Goal: Task Accomplishment & Management: Manage account settings

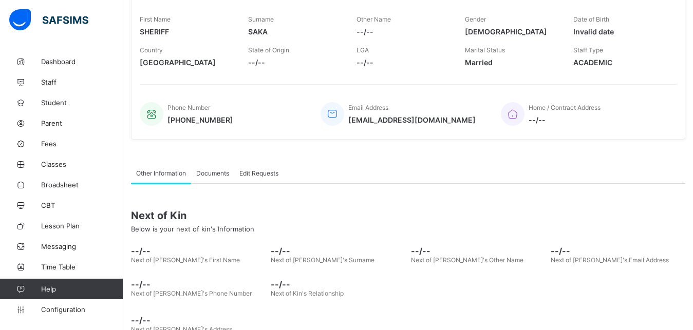
scroll to position [183, 0]
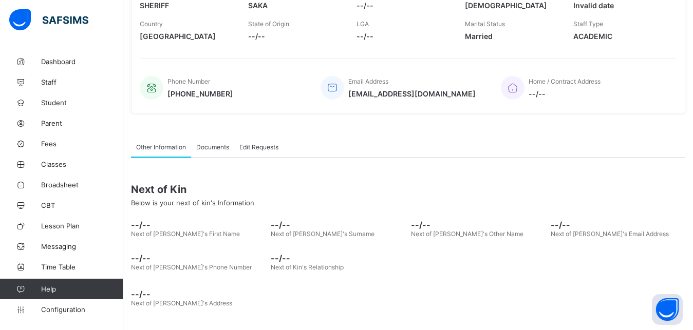
click at [153, 238] on div "Welcome SHERIFF Third Term / 2024-2025 SHERIFF SAKA sheriffdeenalade@gmail.com …" at bounding box center [346, 74] width 693 height 514
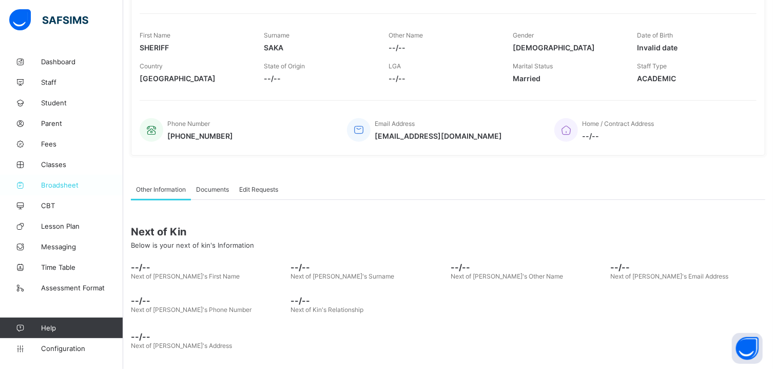
click at [59, 181] on span "Broadsheet" at bounding box center [82, 185] width 82 height 8
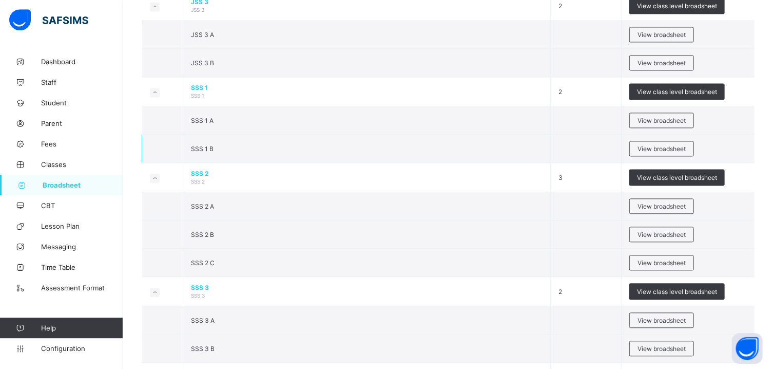
scroll to position [1101, 0]
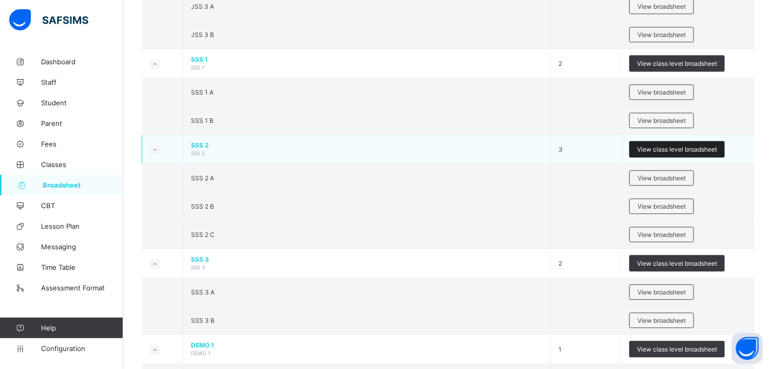
click at [658, 153] on span "View class level broadsheet" at bounding box center [677, 149] width 80 height 8
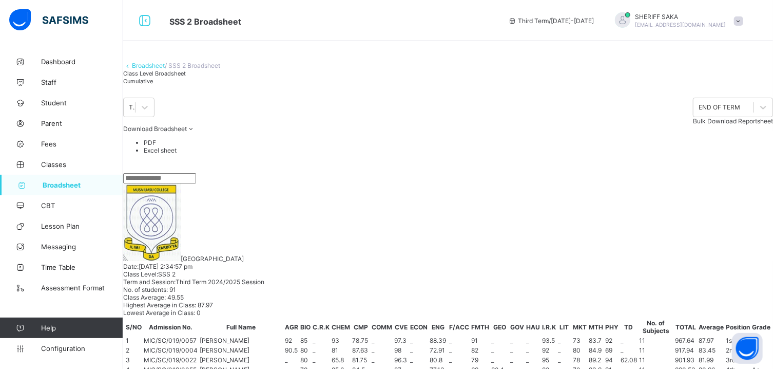
click at [186, 85] on div "Cumulative" at bounding box center [154, 81] width 63 height 8
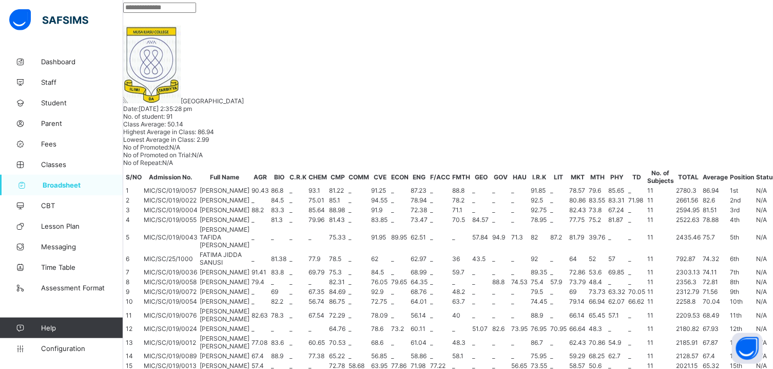
scroll to position [165, 0]
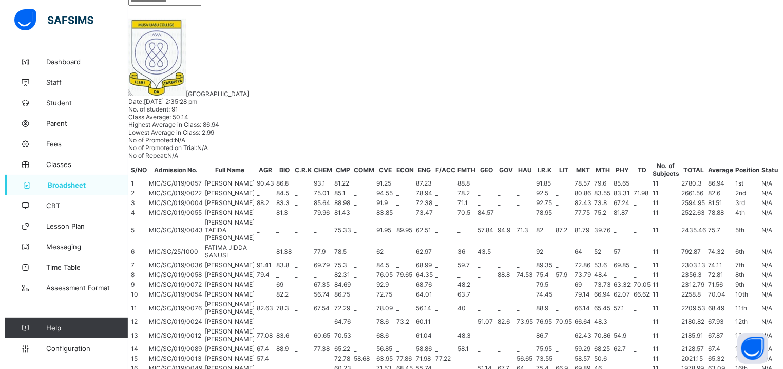
scroll to position [0, 650]
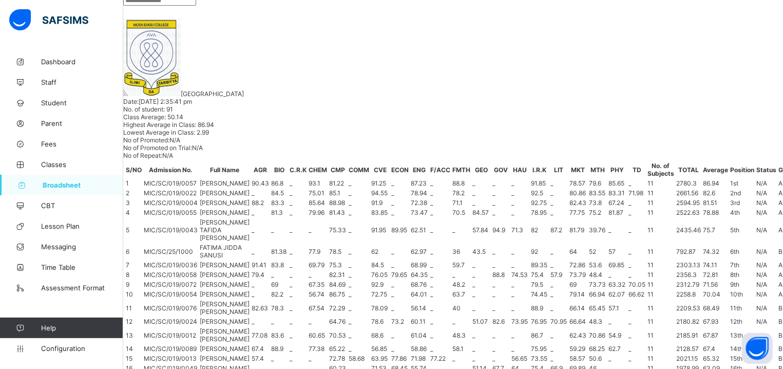
scroll to position [229, 0]
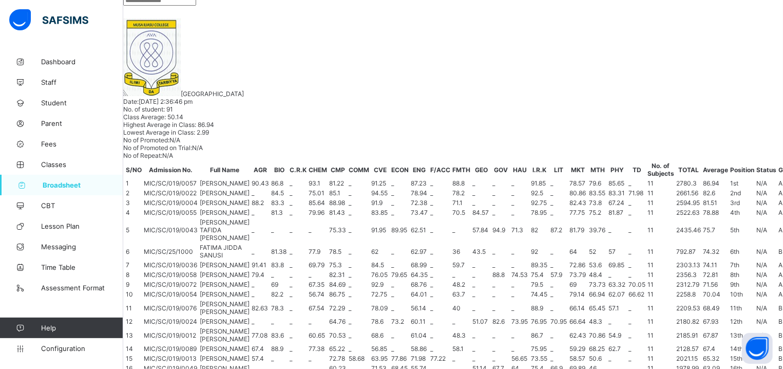
scroll to position [0, 0]
drag, startPoint x: 302, startPoint y: 122, endPoint x: 279, endPoint y: 120, distance: 23.3
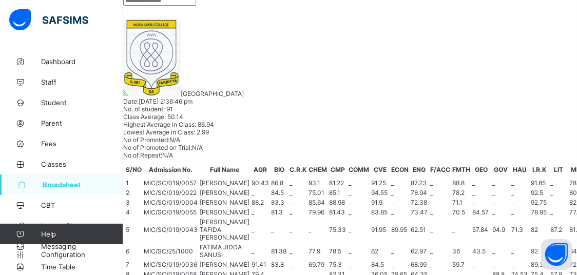
scroll to position [318, 0]
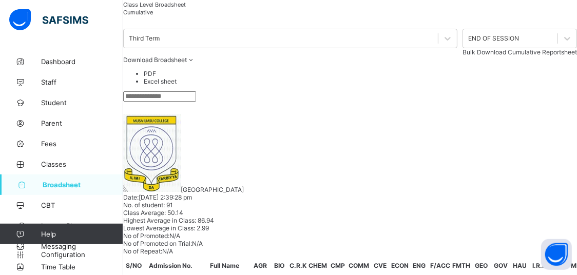
scroll to position [3, 0]
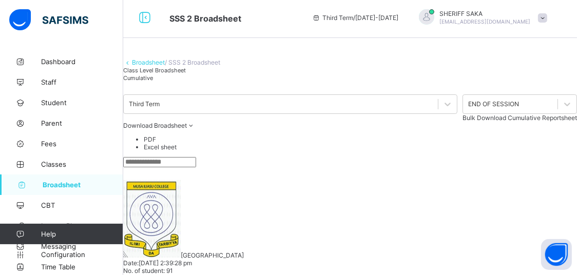
click at [174, 74] on span "Class Level Broadsheet" at bounding box center [154, 70] width 63 height 7
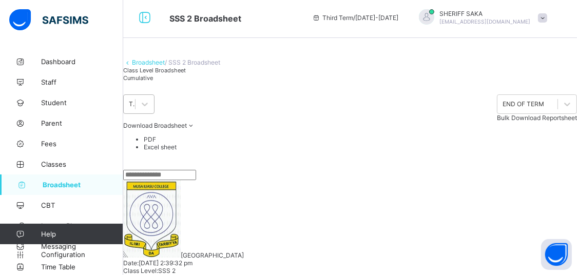
click at [136, 108] on div "Third Term" at bounding box center [132, 105] width 7 height 8
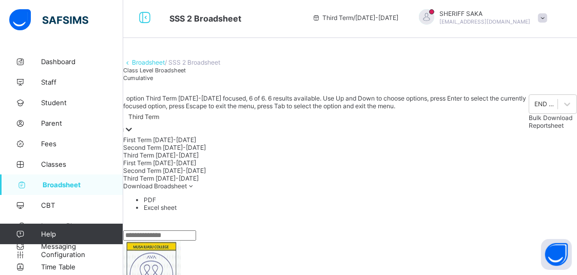
click at [184, 182] on div "Third Term 2024-2025" at bounding box center [326, 179] width 406 height 8
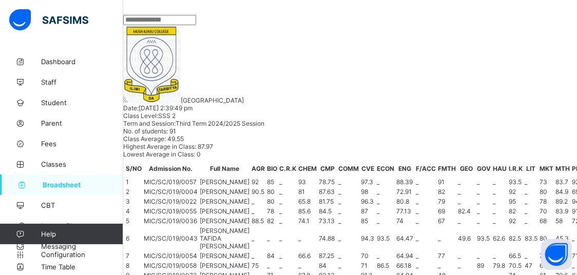
scroll to position [0, 0]
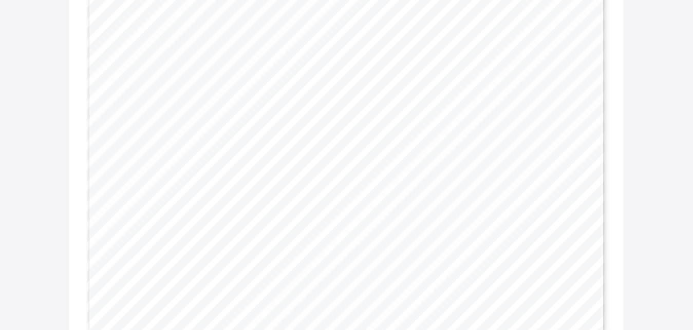
scroll to position [120, 0]
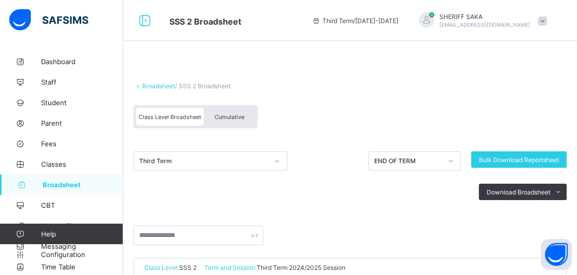
scroll to position [270, 0]
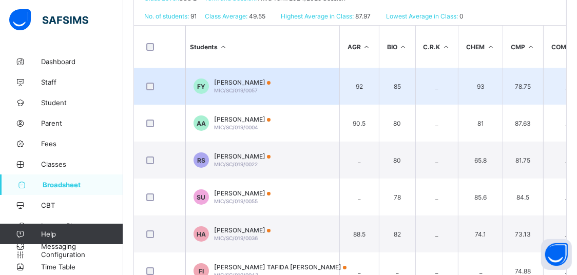
click at [312, 82] on td "FY FARIDA BABA YAKUBU MIC/SC/019/0057" at bounding box center [262, 86] width 154 height 37
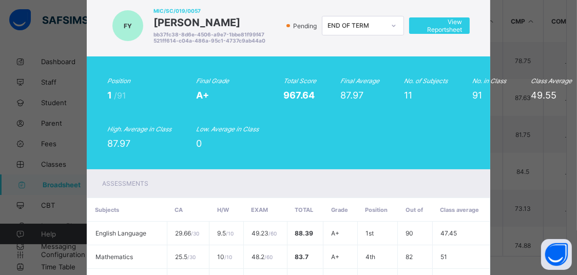
scroll to position [26, 0]
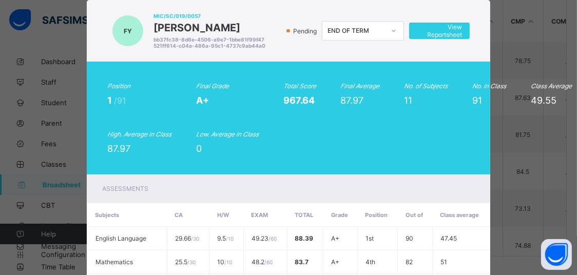
click at [393, 34] on icon at bounding box center [394, 31] width 6 height 10
click at [392, 31] on icon at bounding box center [394, 31] width 4 height 2
click at [391, 29] on icon at bounding box center [394, 31] width 6 height 10
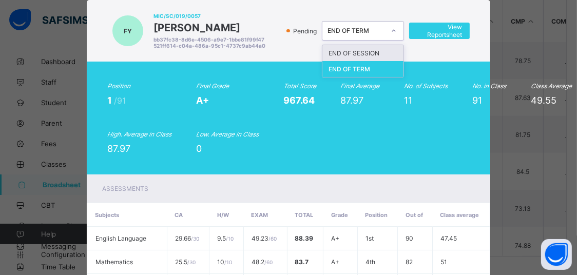
click at [371, 53] on div "END OF SESSION" at bounding box center [363, 53] width 81 height 16
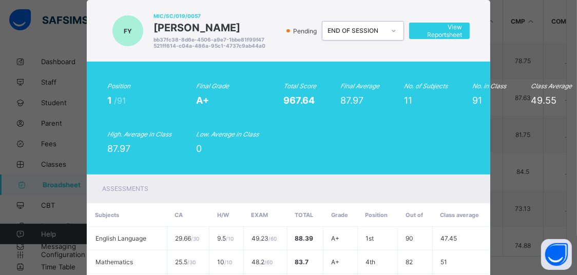
scroll to position [0, 0]
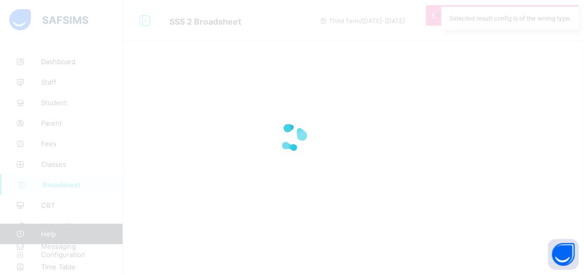
click at [409, 16] on div at bounding box center [292, 137] width 584 height 275
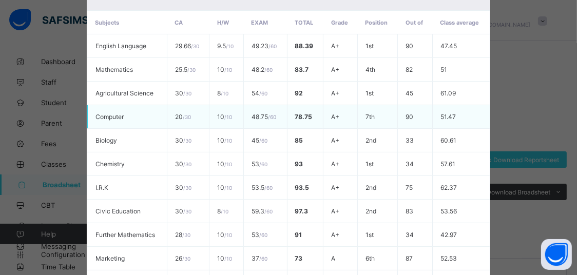
scroll to position [331, 0]
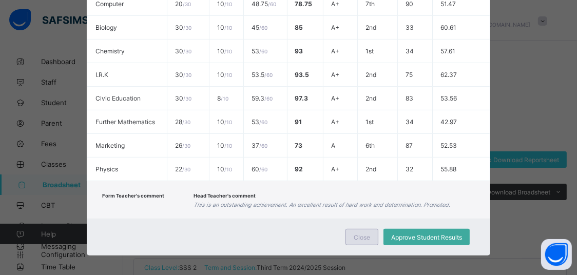
click at [362, 234] on span "Close" at bounding box center [362, 238] width 16 height 8
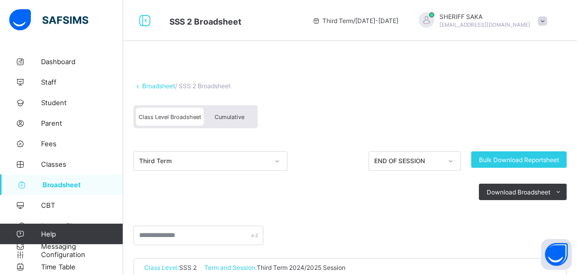
click at [416, 161] on div "END OF SESSION" at bounding box center [408, 162] width 68 height 8
click at [424, 135] on div "Class Level Broadsheet Cumulative" at bounding box center [350, 119] width 433 height 39
click at [237, 117] on span "Cumulative" at bounding box center [230, 117] width 30 height 7
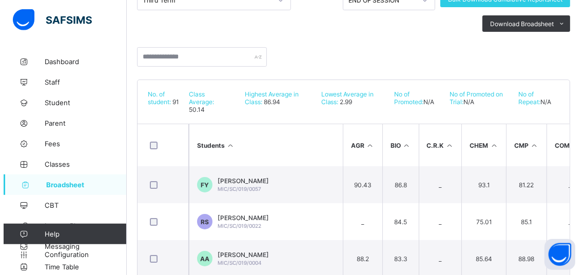
scroll to position [162, 0]
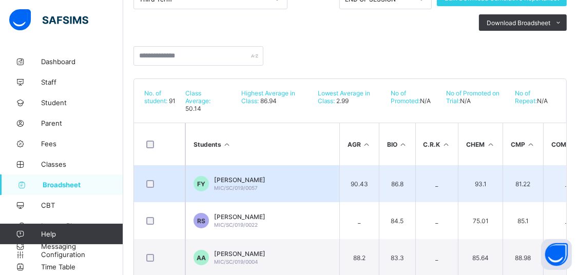
click at [313, 181] on td "FY FARIDA BABA YAKUBU MIC/SC/019/0057" at bounding box center [262, 183] width 154 height 37
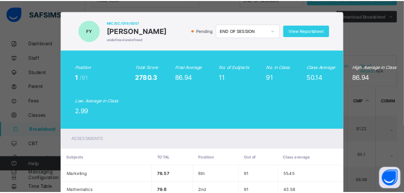
scroll to position [0, 0]
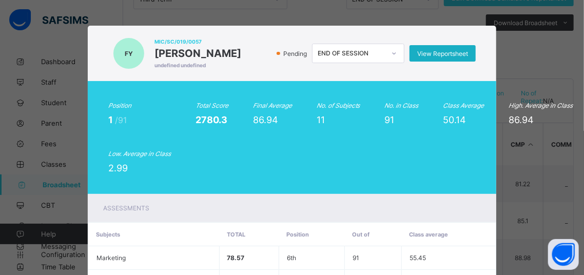
click at [428, 54] on span "View Reportsheet" at bounding box center [443, 54] width 51 height 8
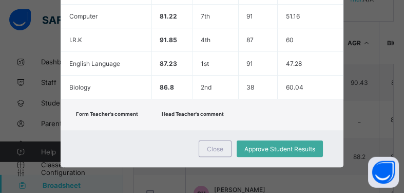
scroll to position [324, 0]
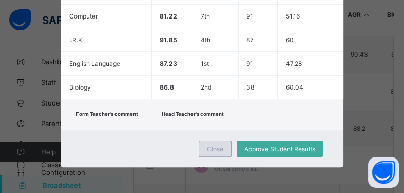
click at [216, 148] on span "Close" at bounding box center [215, 149] width 16 height 8
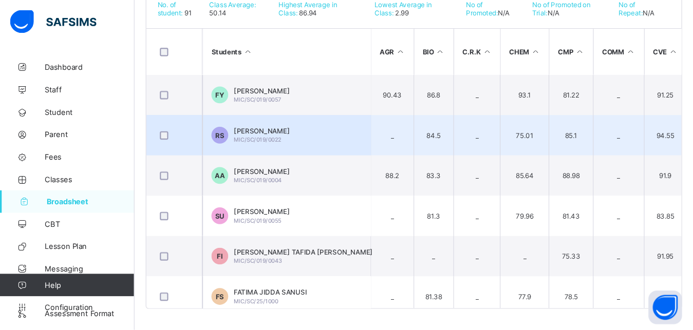
scroll to position [224, 0]
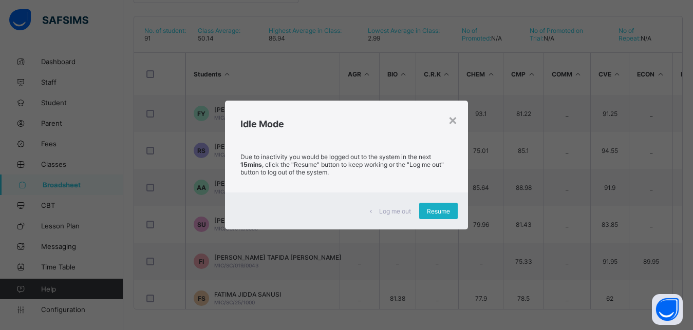
click at [438, 213] on span "Resume" at bounding box center [438, 211] width 23 height 8
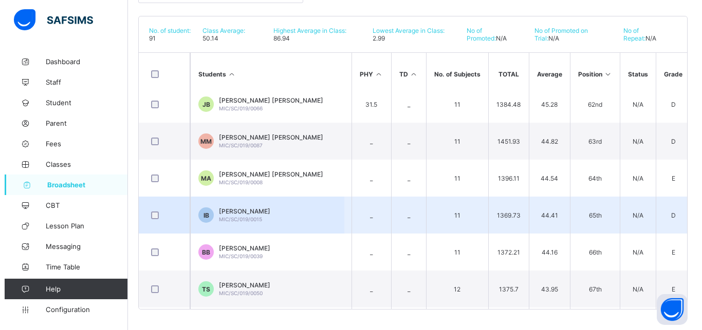
scroll to position [2311, 729]
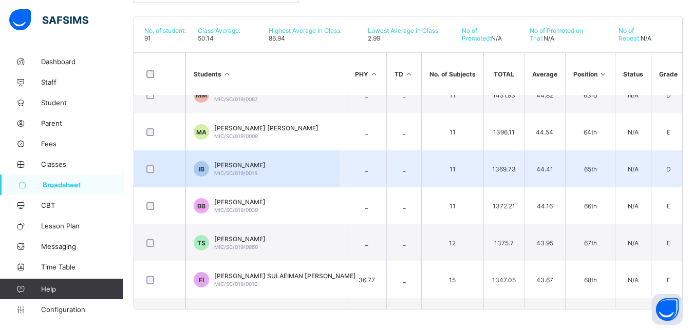
click at [242, 169] on div "IBRAHIM BILYAMINU BILYAMINU MIC/SC/019/0015" at bounding box center [239, 168] width 51 height 15
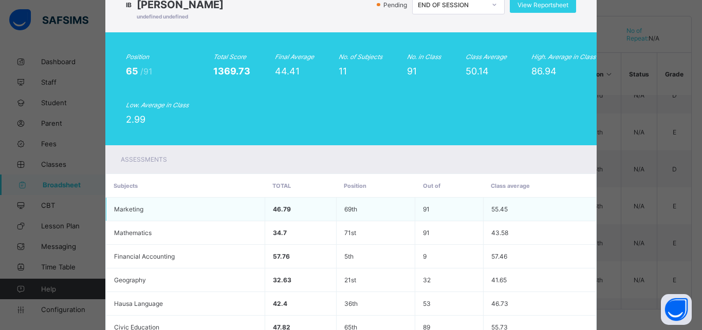
scroll to position [39, 0]
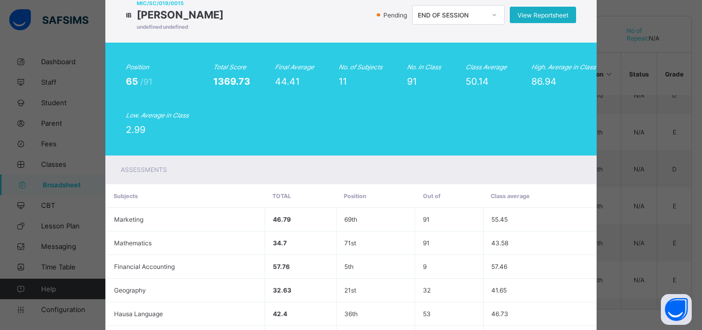
click at [530, 15] on span "View Reportsheet" at bounding box center [542, 15] width 51 height 8
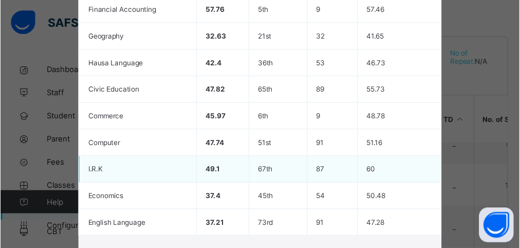
scroll to position [444, 0]
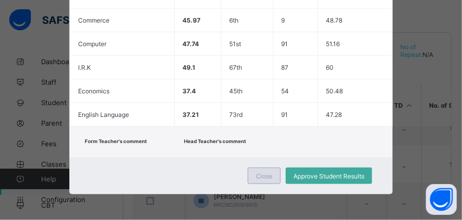
click at [265, 175] on span "Close" at bounding box center [264, 177] width 16 height 8
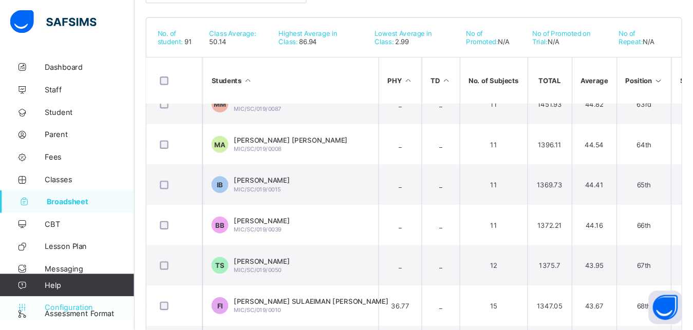
scroll to position [2311, 729]
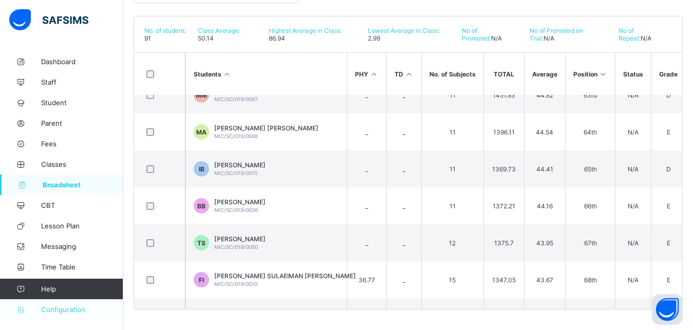
click at [50, 275] on span "Configuration" at bounding box center [82, 310] width 82 height 8
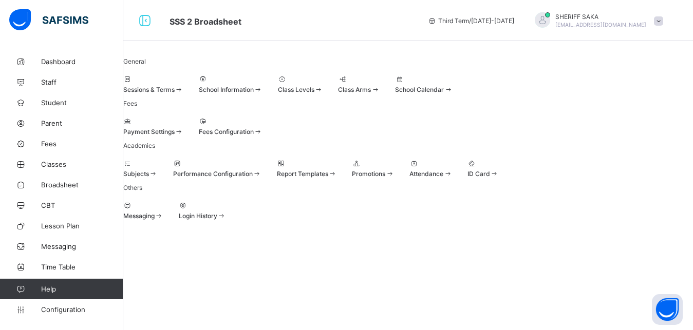
scroll to position [72, 0]
click at [249, 178] on span "Performance Configuration" at bounding box center [213, 174] width 80 height 8
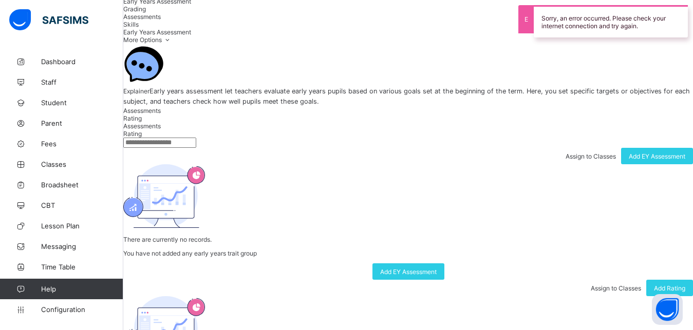
scroll to position [31, 0]
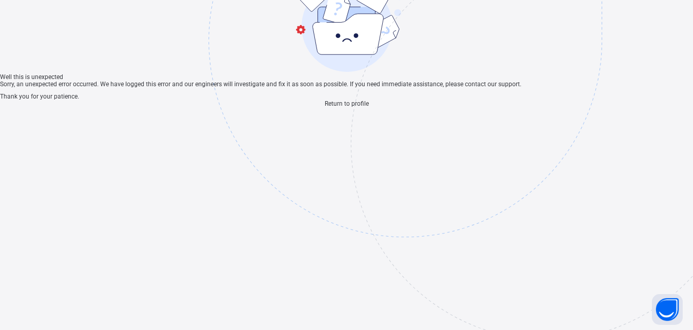
click at [343, 107] on span "Return to profile" at bounding box center [347, 103] width 44 height 7
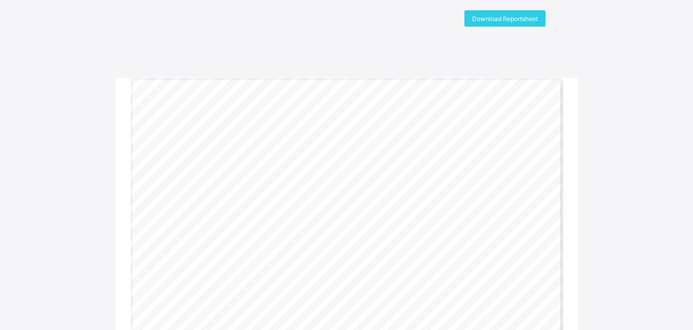
scroll to position [68, 0]
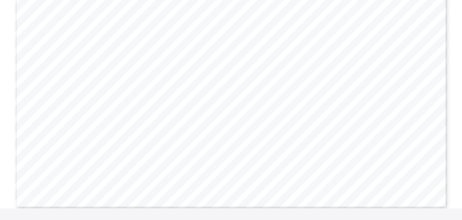
scroll to position [191, 0]
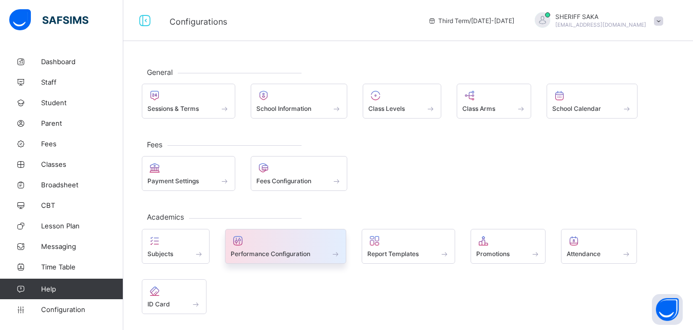
click at [275, 244] on div at bounding box center [286, 241] width 110 height 12
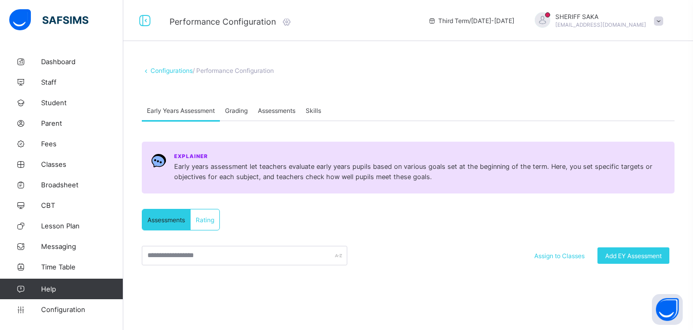
click at [240, 111] on span "Grading" at bounding box center [236, 111] width 23 height 8
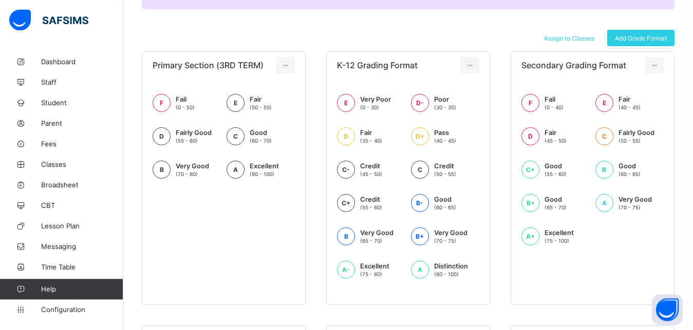
scroll to position [157, 0]
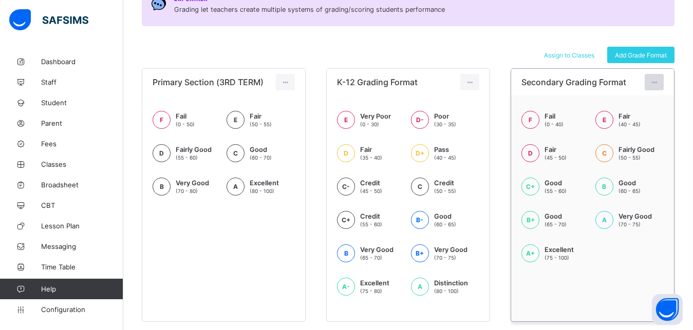
click at [658, 84] on icon at bounding box center [654, 83] width 9 height 8
click at [640, 107] on div "Edit Format" at bounding box center [638, 105] width 41 height 10
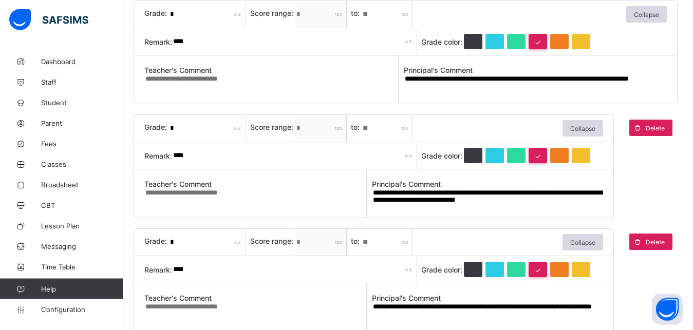
scroll to position [210, 0]
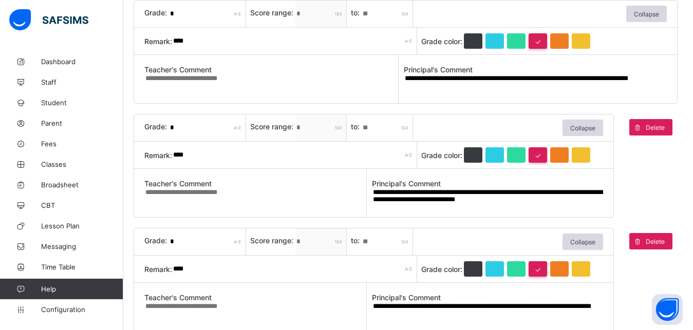
click at [366, 126] on input "**" at bounding box center [387, 128] width 51 height 27
click at [381, 127] on input "**" at bounding box center [387, 128] width 51 height 27
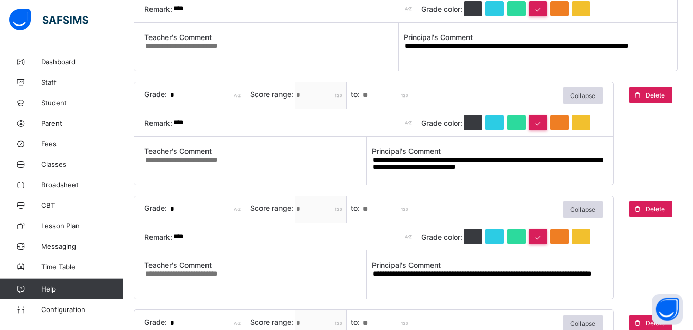
scroll to position [262, 0]
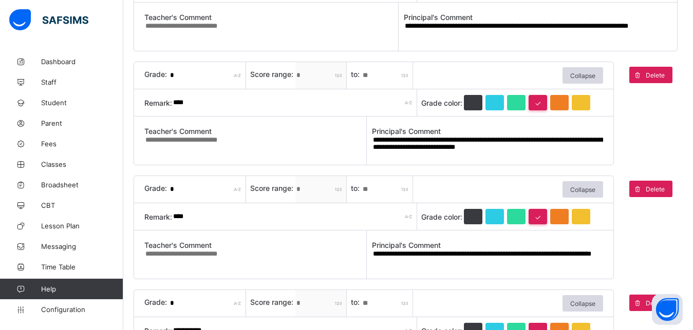
click at [376, 75] on input "**" at bounding box center [387, 75] width 51 height 27
click at [389, 77] on input "**" at bounding box center [387, 75] width 51 height 27
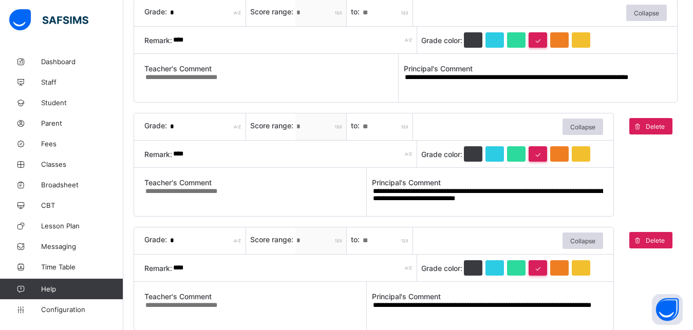
scroll to position [188, 0]
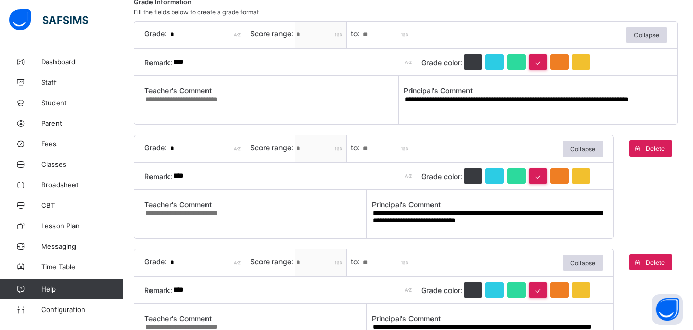
click at [385, 150] on input "**" at bounding box center [387, 149] width 51 height 27
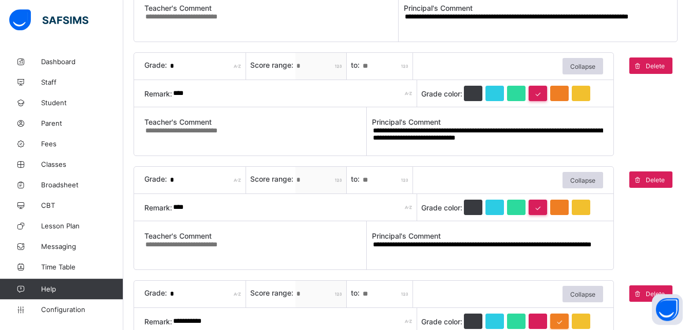
scroll to position [293, 0]
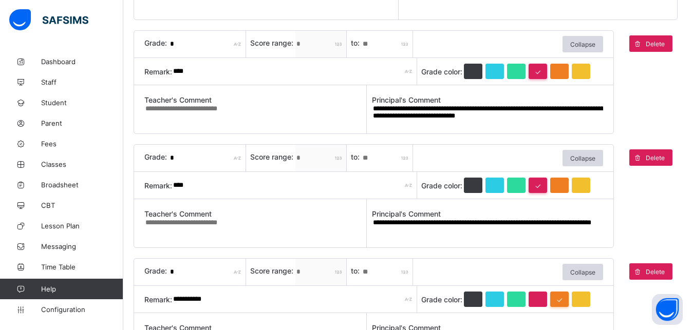
type input "**"
click at [408, 158] on div "**" at bounding box center [387, 158] width 51 height 27
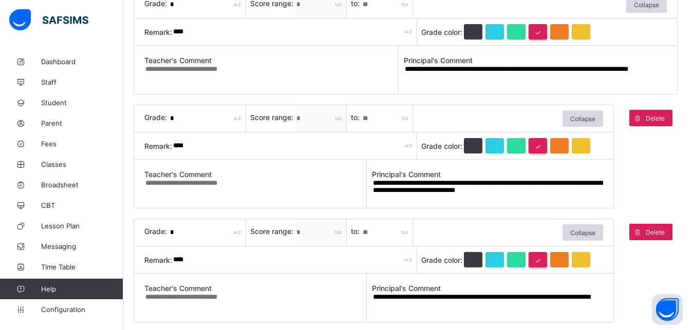
scroll to position [241, 0]
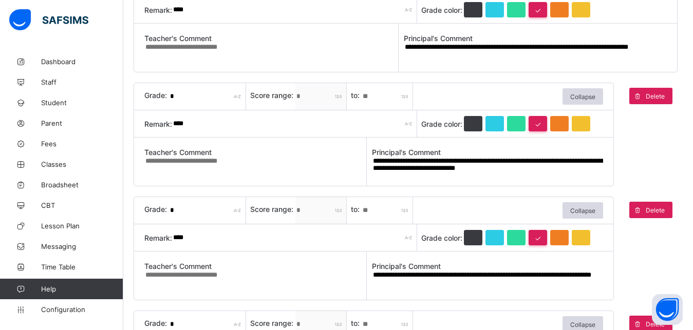
click at [380, 99] on input "**" at bounding box center [387, 96] width 51 height 27
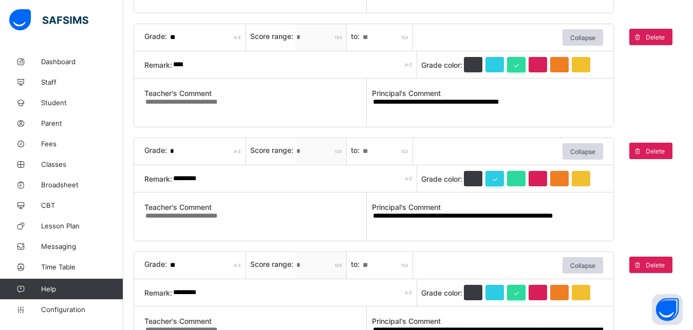
scroll to position [974, 0]
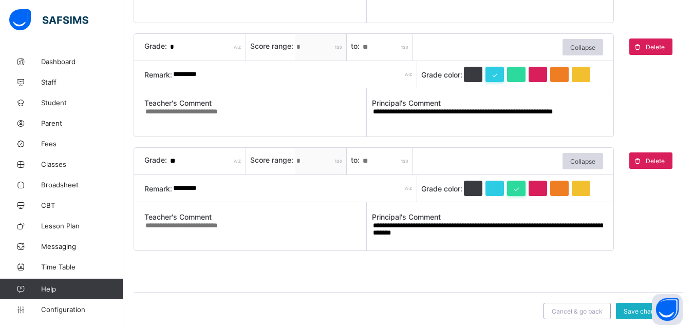
click at [641, 310] on span "Save changes" at bounding box center [644, 312] width 41 height 8
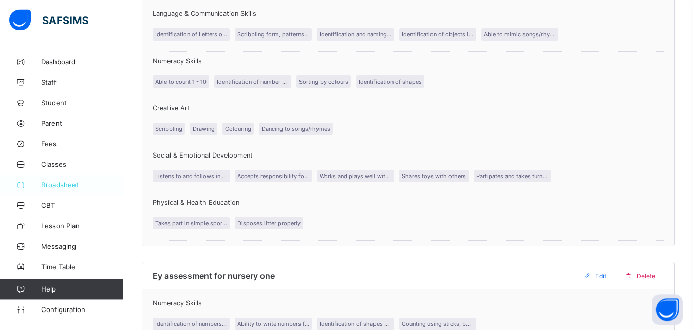
scroll to position [319, 0]
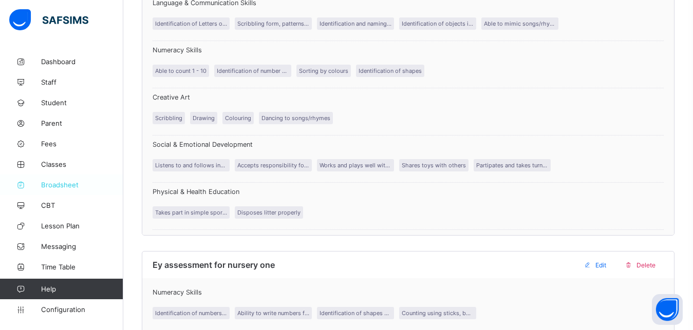
click at [63, 184] on span "Broadsheet" at bounding box center [82, 185] width 82 height 8
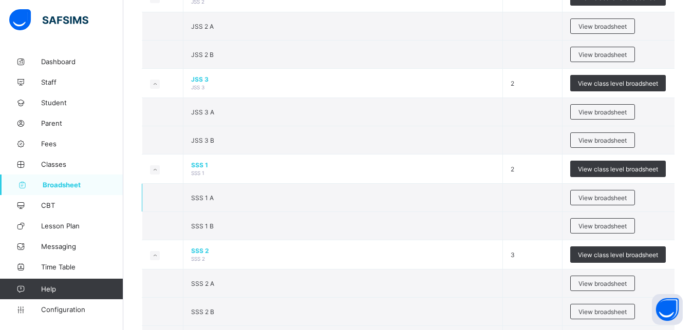
scroll to position [1100, 0]
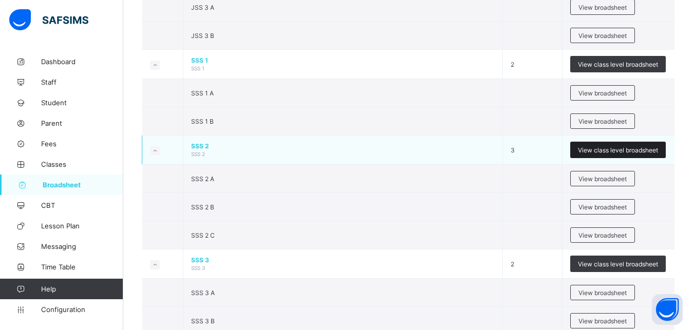
click at [604, 146] on span "View class level broadsheet" at bounding box center [618, 150] width 80 height 8
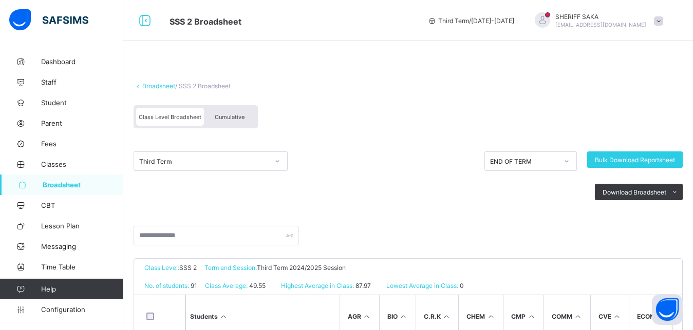
click at [238, 112] on div "Cumulative" at bounding box center [229, 117] width 51 height 18
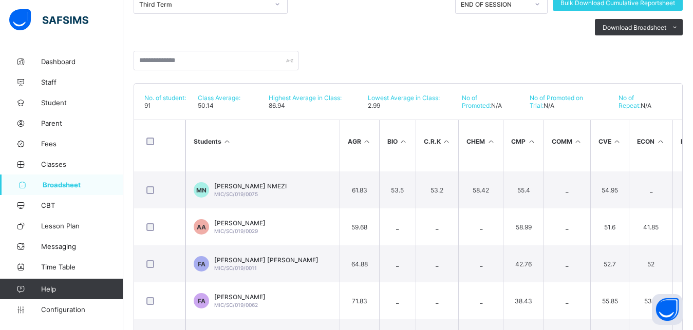
scroll to position [1710, 0]
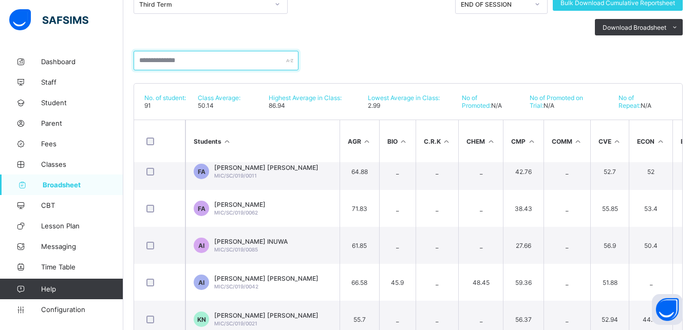
click at [186, 64] on input "text" at bounding box center [216, 61] width 165 height 20
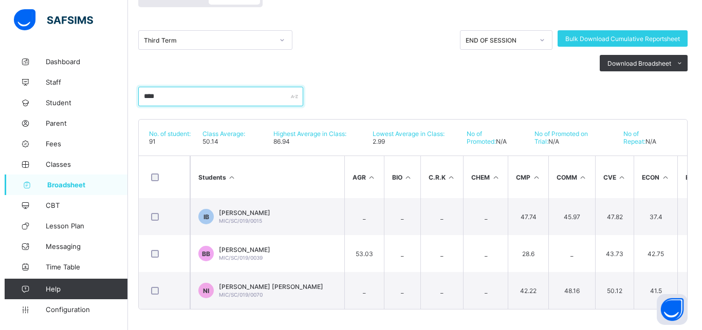
scroll to position [56, 0]
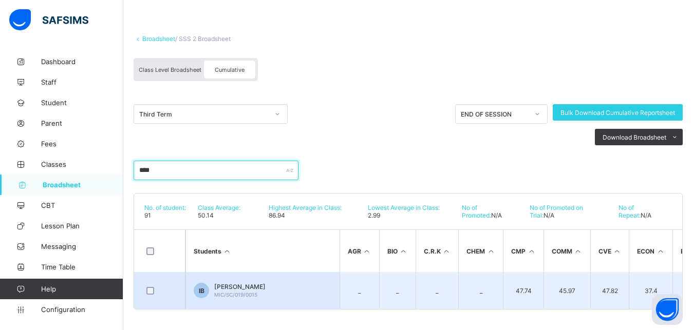
type input "****"
click at [266, 283] on span "IBRAHIM BILYAMINU BILYAMINU" at bounding box center [239, 287] width 51 height 8
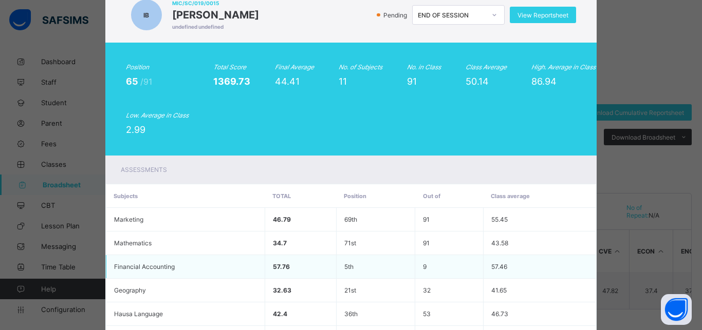
scroll to position [0, 0]
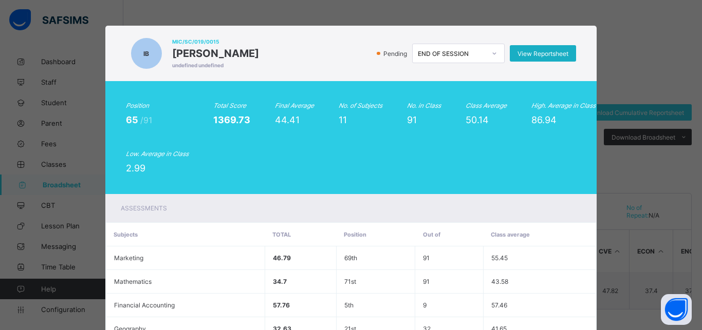
click at [536, 54] on span "View Reportsheet" at bounding box center [542, 54] width 51 height 8
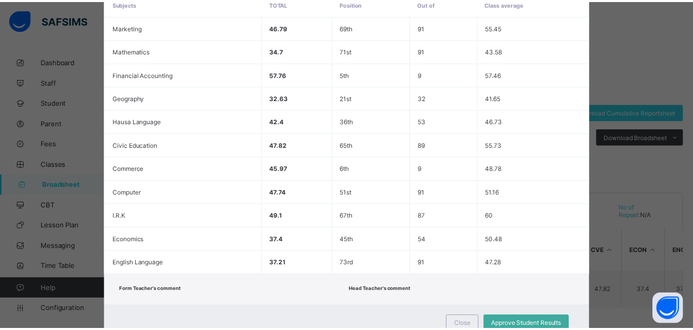
scroll to position [270, 0]
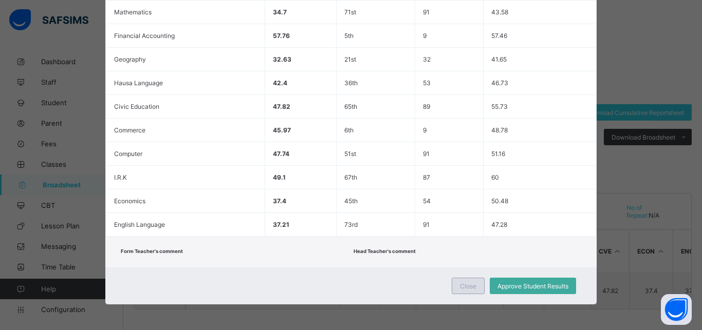
click at [460, 284] on span "Close" at bounding box center [468, 286] width 16 height 8
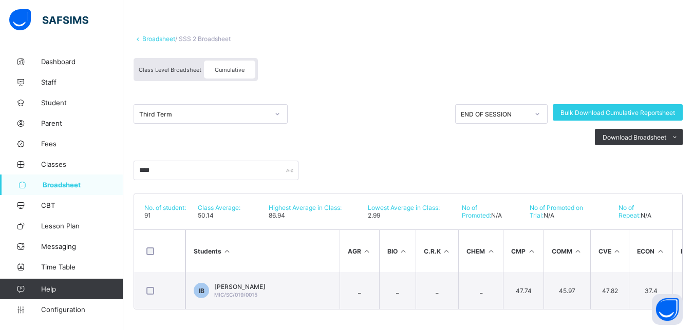
click at [53, 20] on img at bounding box center [48, 20] width 79 height 22
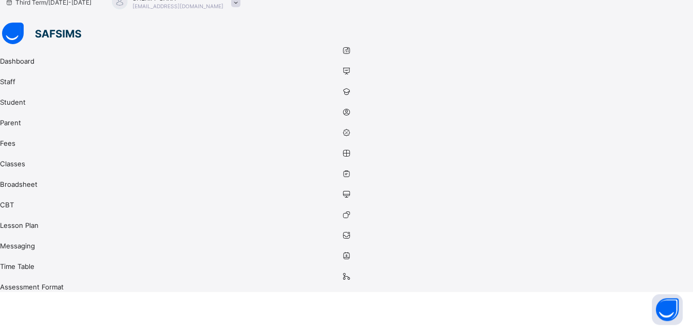
scroll to position [0, 0]
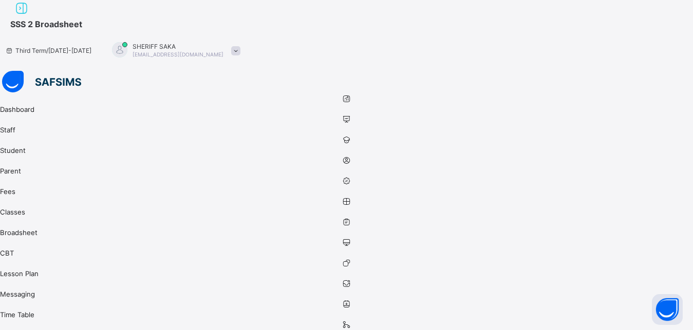
click at [21, 71] on img at bounding box center [41, 82] width 79 height 22
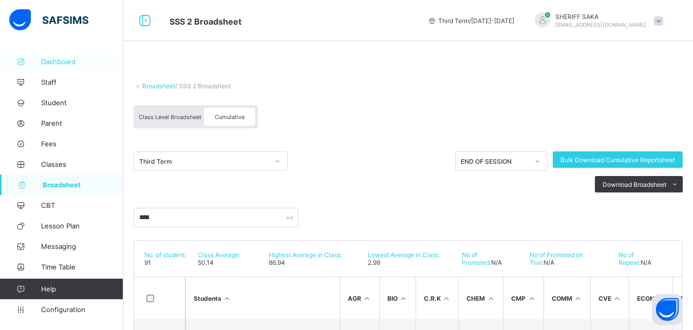
click at [44, 59] on span "Dashboard" at bounding box center [82, 62] width 82 height 8
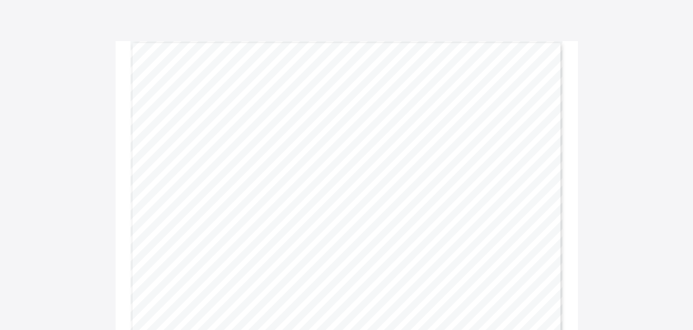
scroll to position [105, 0]
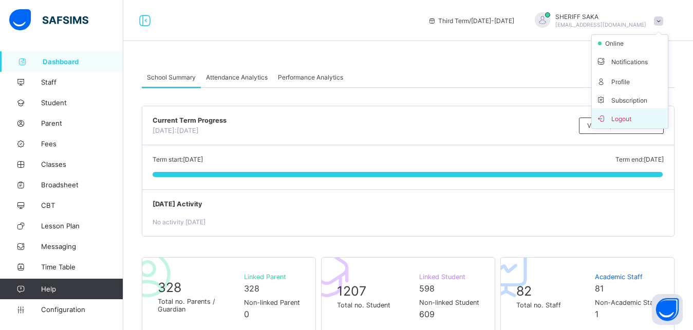
click at [633, 120] on span "Logout" at bounding box center [630, 118] width 68 height 12
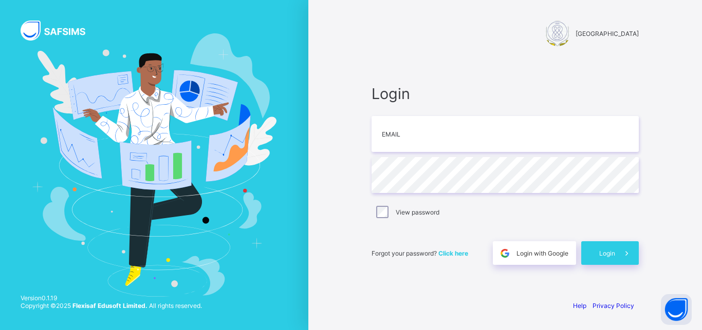
type input "**********"
click at [597, 254] on div "Login" at bounding box center [610, 253] width 58 height 24
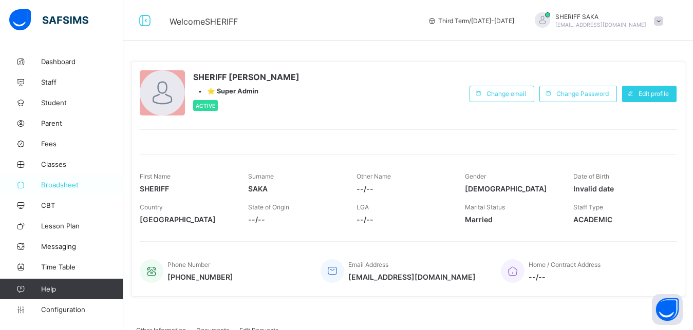
click at [62, 186] on span "Broadsheet" at bounding box center [82, 185] width 82 height 8
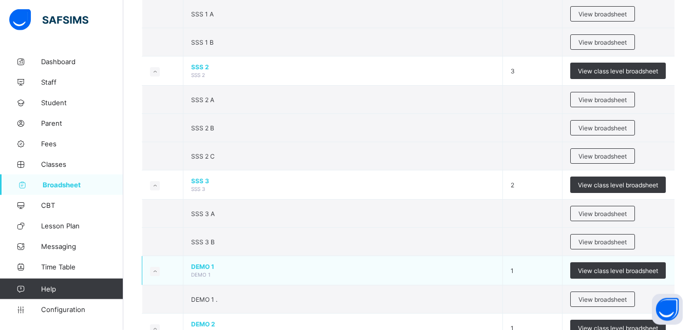
scroll to position [1153, 0]
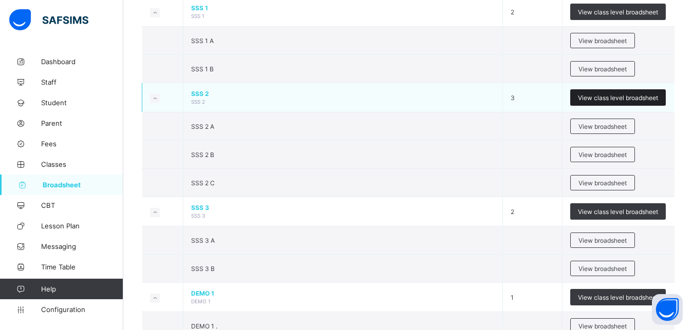
click at [613, 98] on span "View class level broadsheet" at bounding box center [618, 98] width 80 height 8
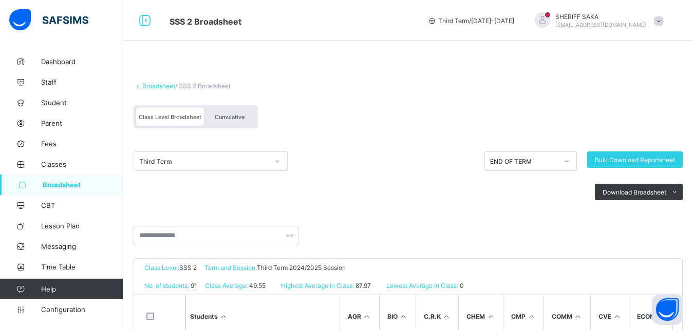
click at [231, 107] on div "Class Level Broadsheet Cumulative" at bounding box center [196, 116] width 124 height 23
click at [229, 116] on span "Cumulative" at bounding box center [230, 117] width 30 height 7
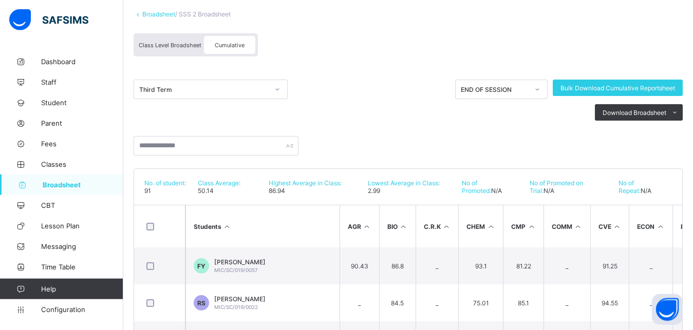
scroll to position [157, 0]
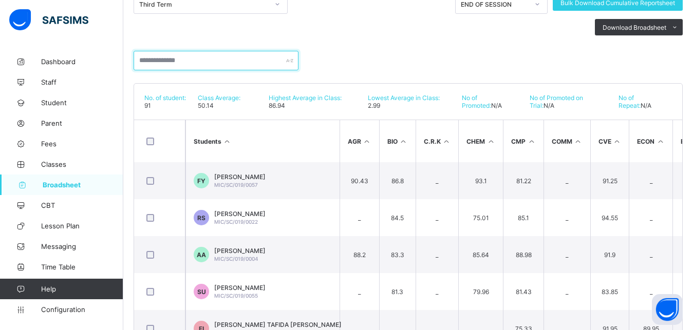
click at [211, 59] on input "text" at bounding box center [216, 61] width 165 height 20
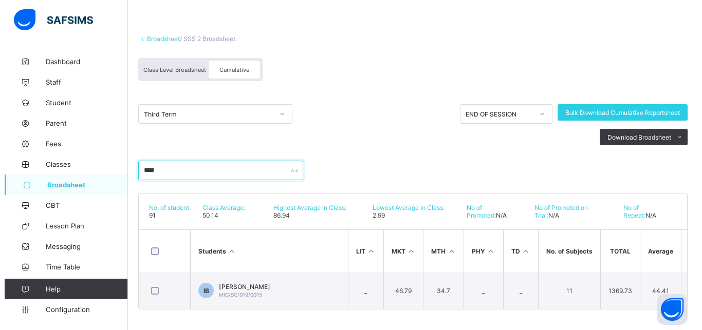
scroll to position [0, 720]
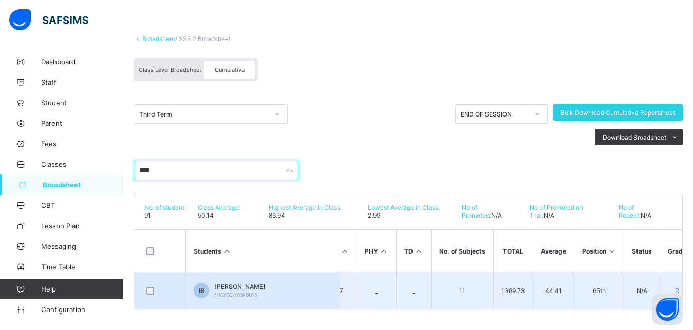
type input "****"
click at [222, 283] on span "IBRAHIM BILYAMINU BILYAMINU" at bounding box center [239, 287] width 51 height 8
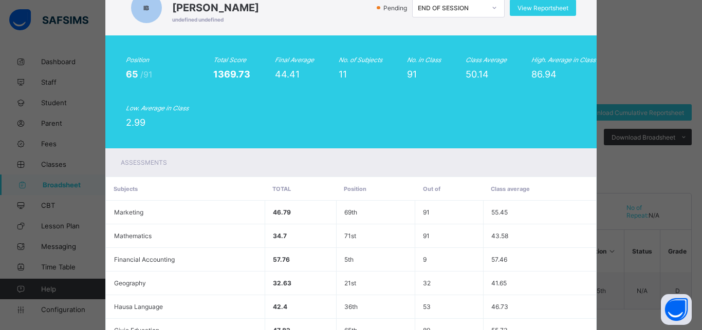
scroll to position [0, 0]
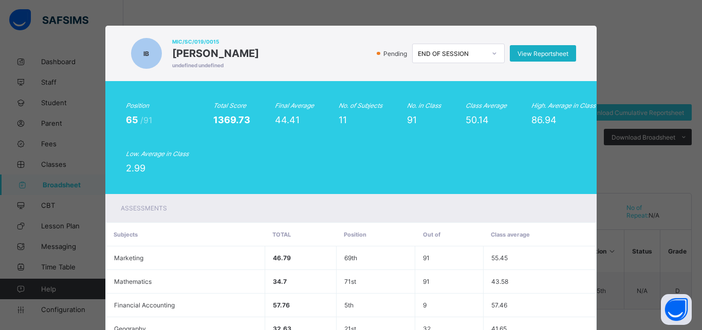
click at [538, 48] on div "View Reportsheet" at bounding box center [542, 53] width 66 height 16
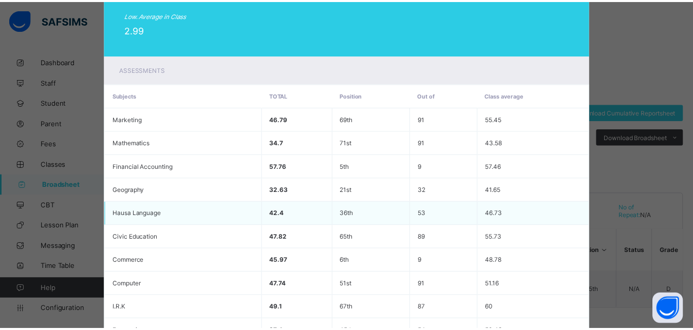
scroll to position [270, 0]
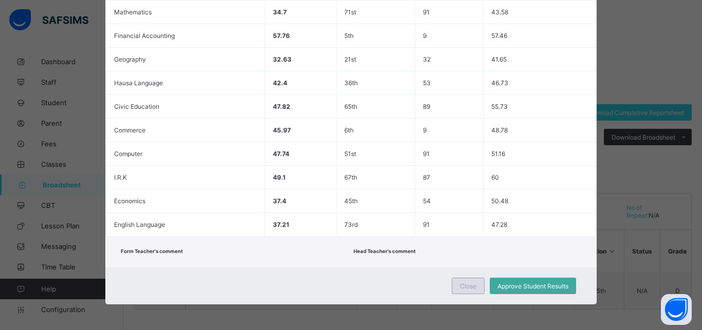
click at [466, 288] on span "Close" at bounding box center [468, 286] width 16 height 8
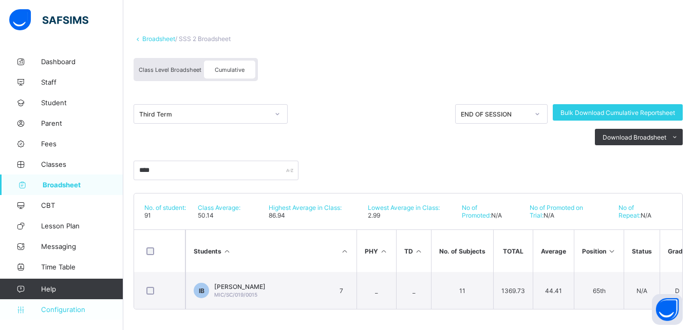
click at [74, 309] on span "Configuration" at bounding box center [82, 310] width 82 height 8
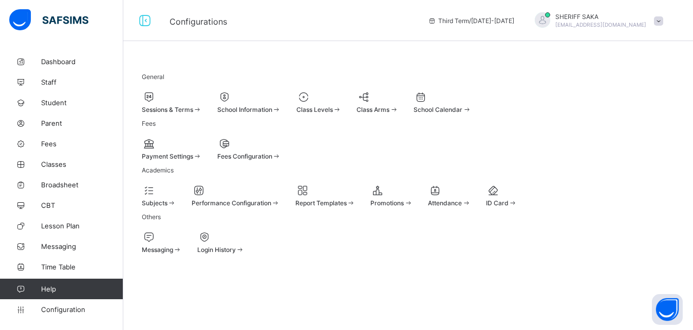
click at [280, 184] on div at bounding box center [236, 190] width 88 height 12
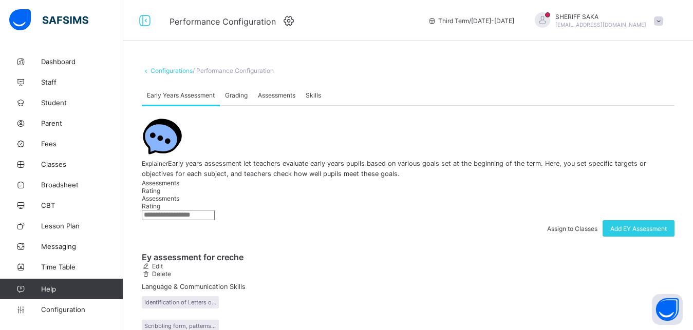
click at [239, 99] on span "Grading" at bounding box center [236, 95] width 23 height 8
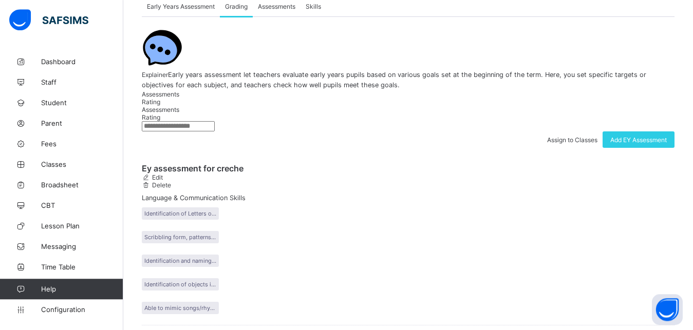
scroll to position [105, 0]
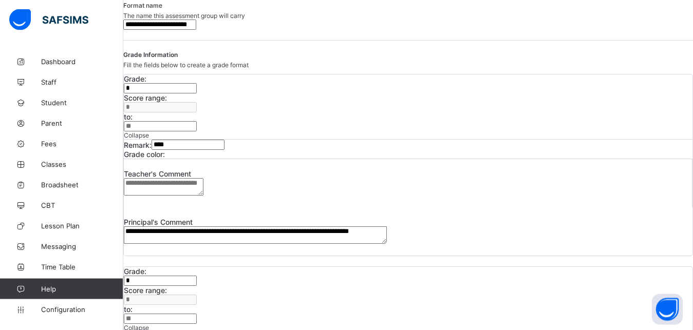
scroll to position [157, 0]
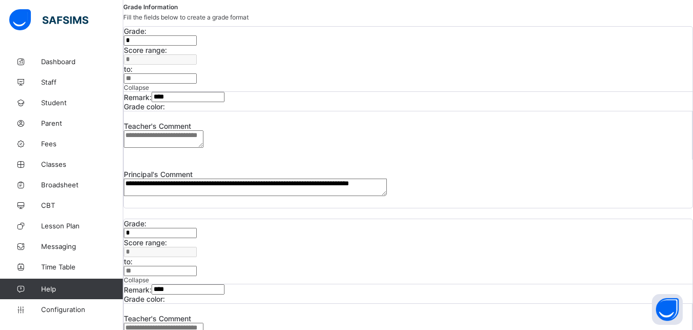
click at [197, 266] on input "**" at bounding box center [160, 271] width 73 height 10
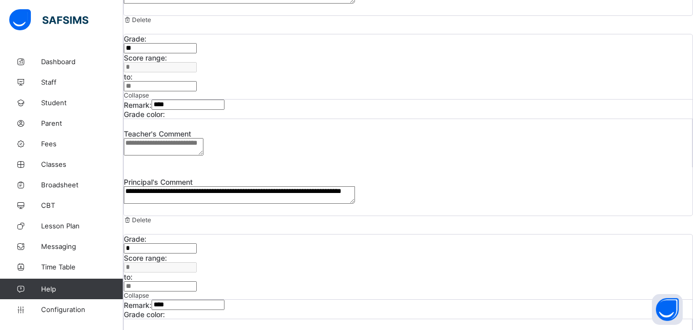
scroll to position [974, 0]
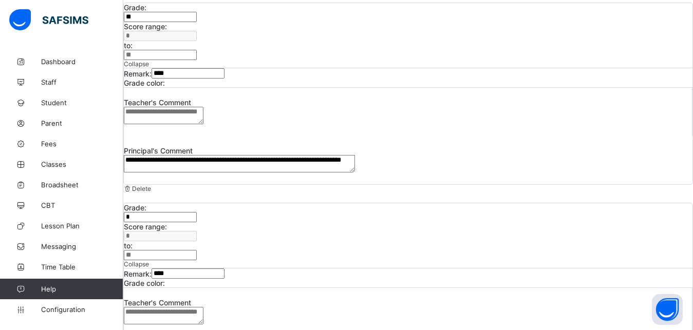
type input "**"
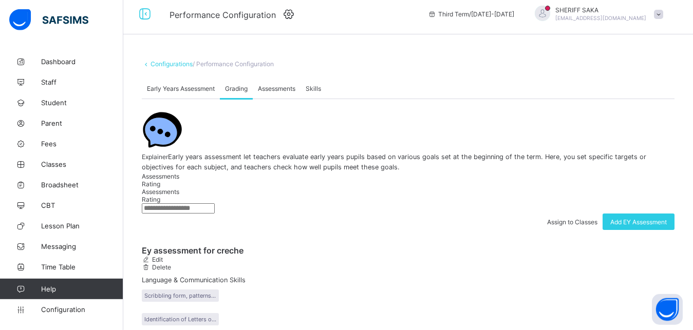
scroll to position [0, 0]
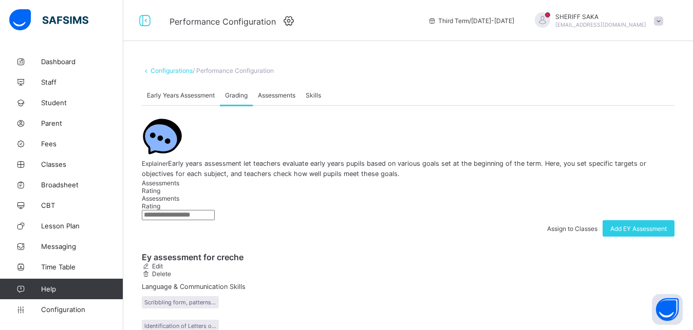
click at [286, 99] on span "Assessments" at bounding box center [276, 95] width 37 height 8
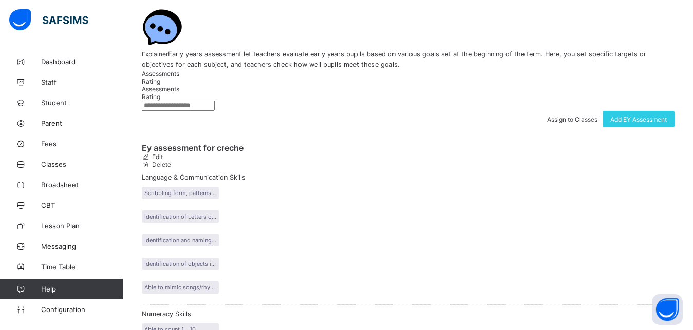
scroll to position [57, 0]
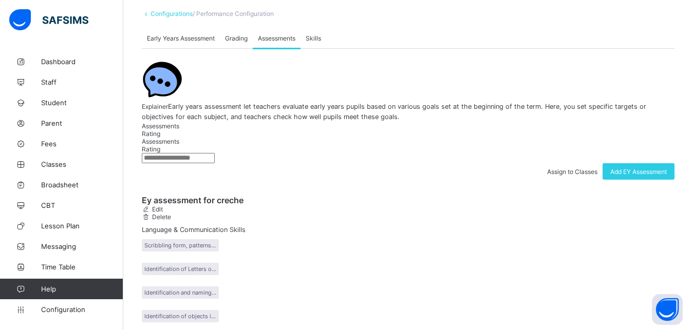
click at [228, 42] on span "Grading" at bounding box center [236, 38] width 23 height 8
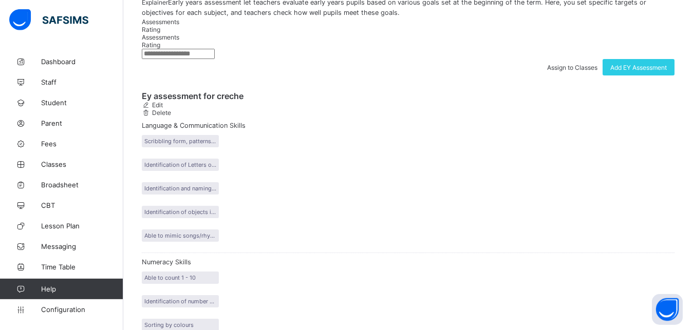
scroll to position [109, 0]
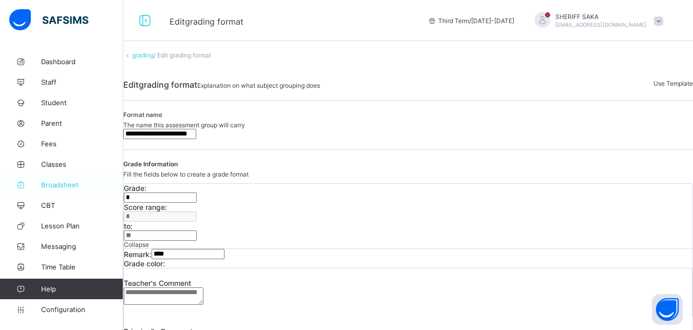
click at [59, 183] on span "Broadsheet" at bounding box center [82, 185] width 82 height 8
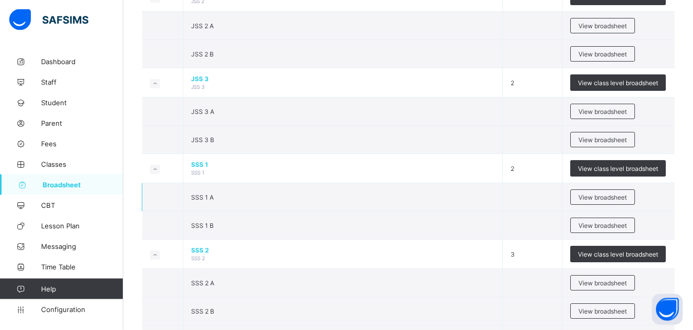
scroll to position [1153, 0]
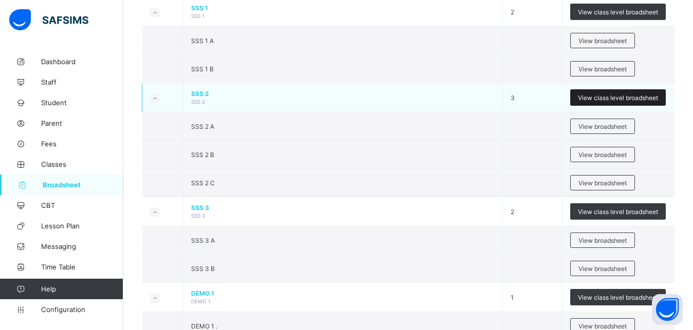
click at [597, 99] on span "View class level broadsheet" at bounding box center [618, 98] width 80 height 8
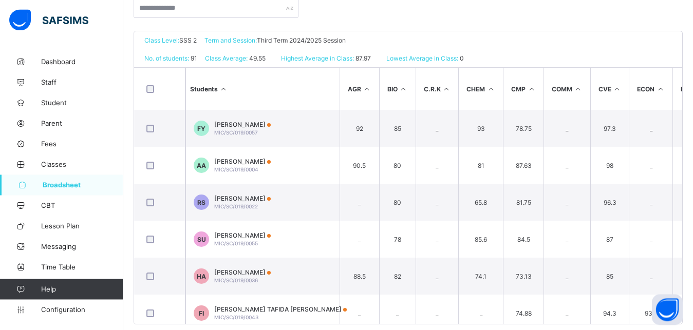
scroll to position [242, 0]
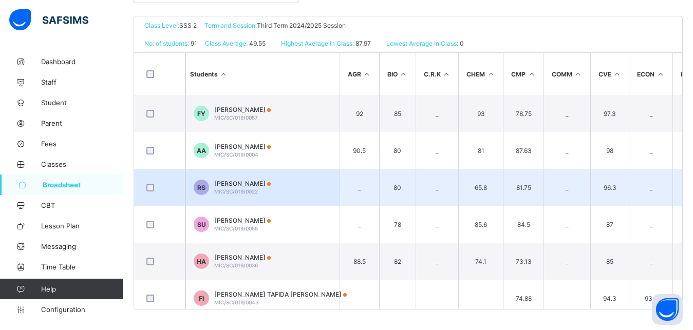
click at [535, 196] on td "81.75" at bounding box center [523, 187] width 41 height 37
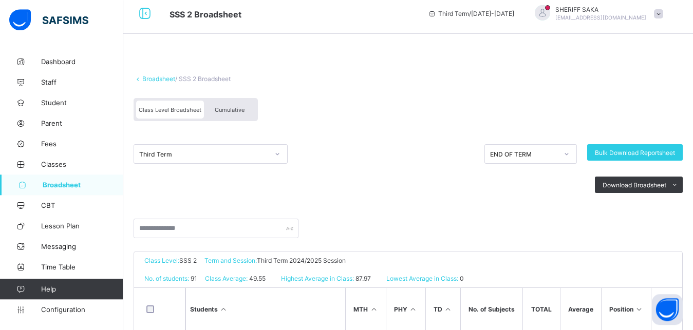
scroll to position [0, 0]
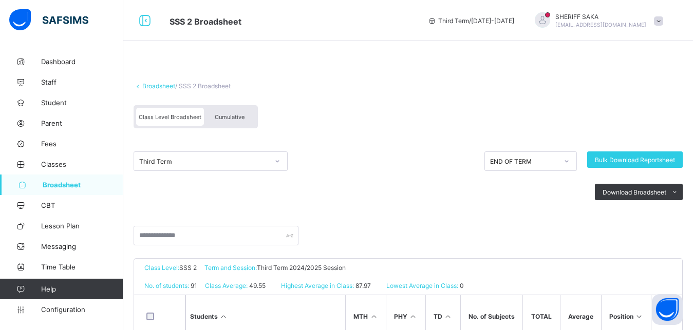
click at [234, 109] on div "Cumulative" at bounding box center [229, 117] width 51 height 18
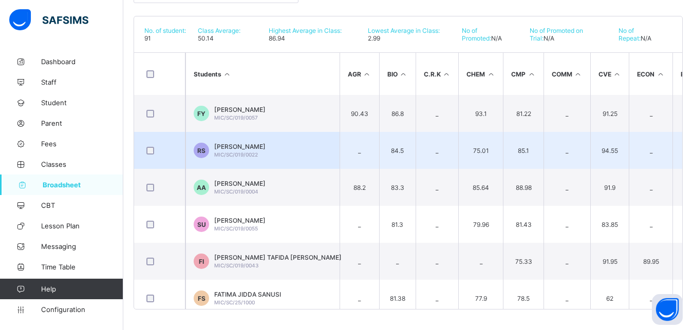
click at [536, 154] on td "85.1" at bounding box center [523, 150] width 41 height 37
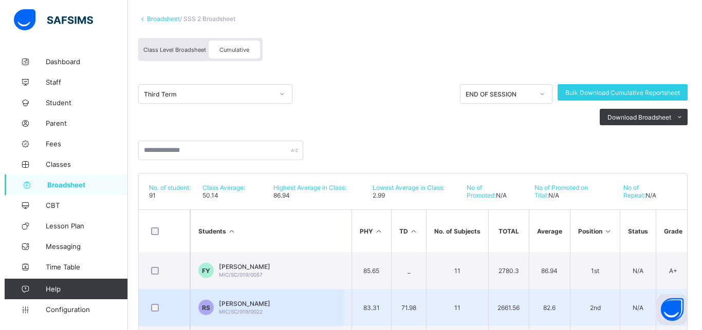
scroll to position [172, 0]
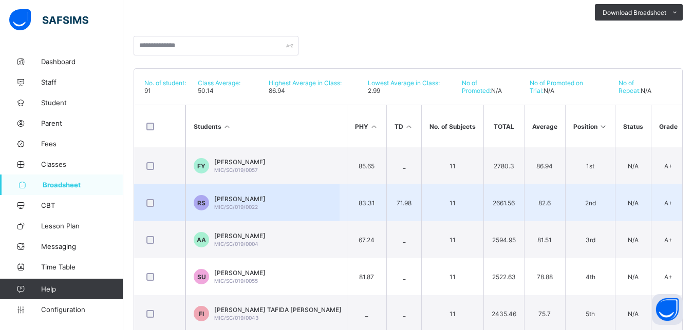
click at [266, 204] on div "RAHINA HUSSAIN SADI MIC/SC/019/0022" at bounding box center [239, 202] width 51 height 15
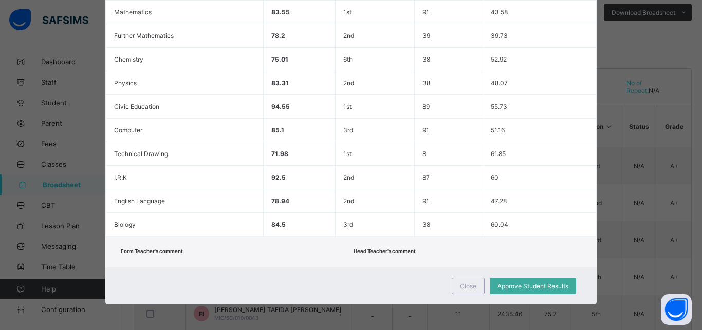
scroll to position [0, 0]
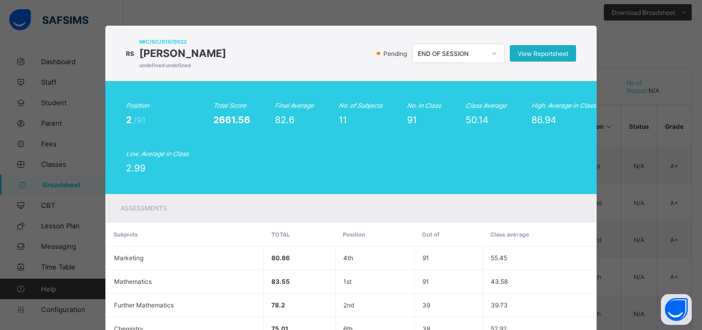
click at [536, 56] on span "View Reportsheet" at bounding box center [542, 54] width 51 height 8
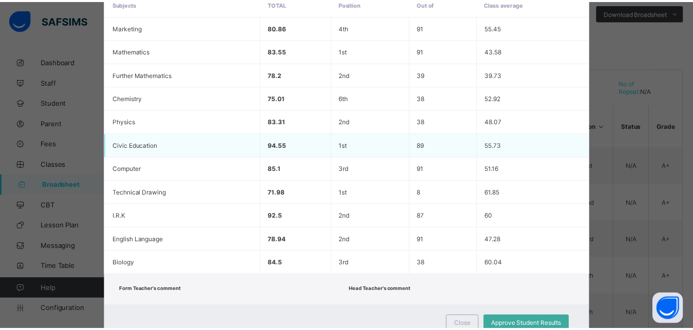
scroll to position [270, 0]
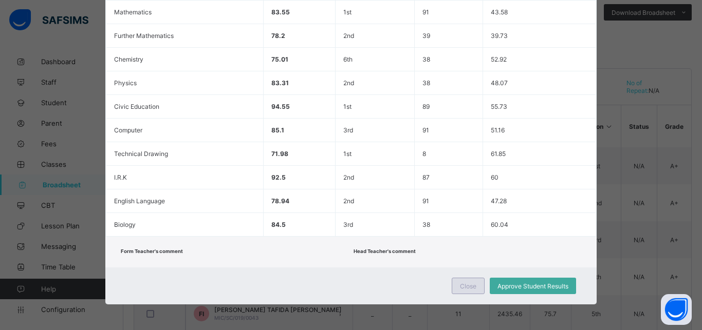
click at [463, 281] on div "Close" at bounding box center [467, 286] width 33 height 16
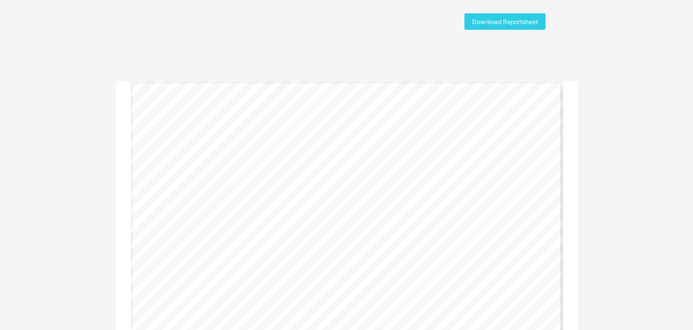
scroll to position [52, 0]
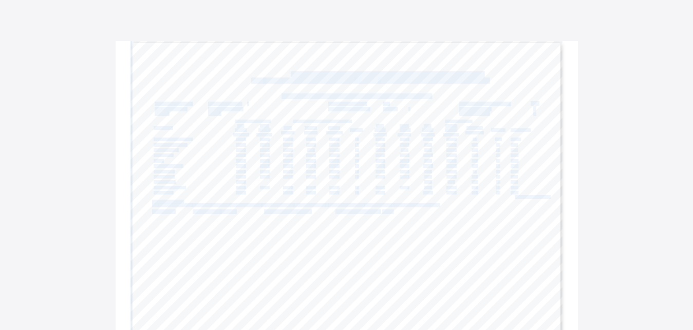
drag, startPoint x: 398, startPoint y: 213, endPoint x: 386, endPoint y: 213, distance: 11.8
click at [386, 213] on div "Gwarzo Road, P.O. Box 701, Kano - Nigeria. Tel: 0906 358 2631, 0809 948 5785 | …" at bounding box center [346, 194] width 432 height 306
click at [388, 212] on span "40.0%" at bounding box center [388, 212] width 12 height 4
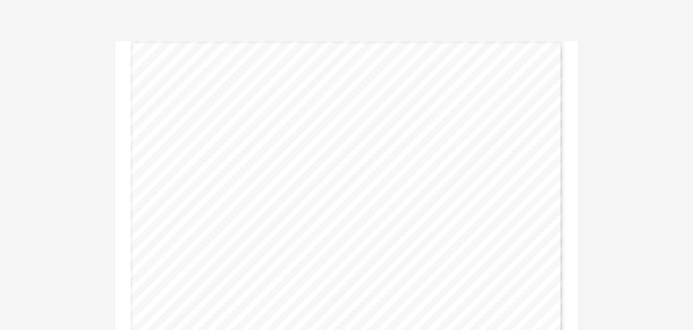
click at [463, 250] on div "Gwarzo Road, P.O. Box 701, Kano - Nigeria. Tel: 0906 358 2631, 0809 948 5785 | …" at bounding box center [346, 194] width 432 height 306
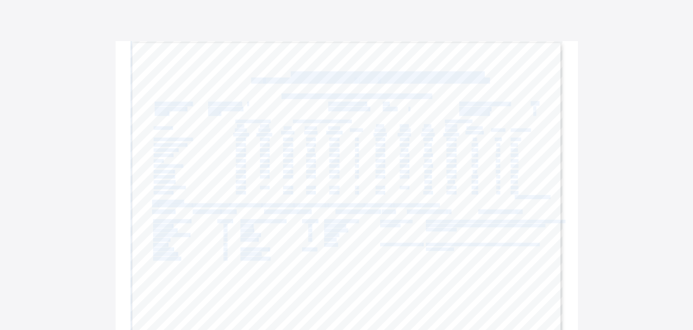
drag, startPoint x: 459, startPoint y: 249, endPoint x: 441, endPoint y: 247, distance: 18.0
click at [441, 247] on div "Gwarzo Road, P.O. Box 701, Kano - Nigeria. Tel: 0906 358 2631, 0809 948 5785 | …" at bounding box center [346, 194] width 432 height 306
click at [456, 251] on div "Gwarzo Road, P.O. Box 701, Kano - Nigeria. Tel: 0906 358 2631, 0809 948 5785 | …" at bounding box center [346, 194] width 432 height 306
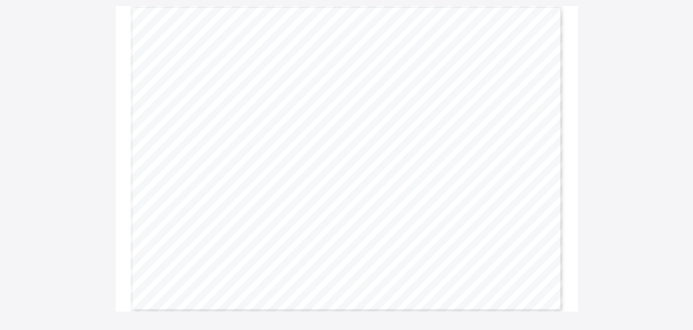
scroll to position [105, 0]
